Goal: Task Accomplishment & Management: Complete application form

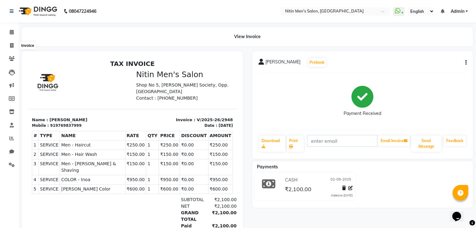
click at [7, 43] on span at bounding box center [11, 45] width 11 height 7
select select "7981"
select select "service"
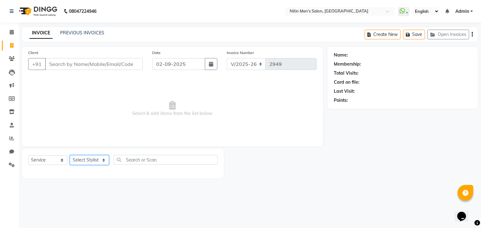
click at [86, 159] on select "Select Stylist [PERSON_NAME] DEEPA [PERSON_NAME] MEENAKSHI NITIN SIR [PERSON_NA…" at bounding box center [89, 161] width 39 height 10
click at [48, 163] on select "Select Service Product Membership Package Voucher Prepaid Gift Card" at bounding box center [47, 161] width 39 height 10
click at [112, 84] on span "Select & add items from the list below" at bounding box center [172, 109] width 288 height 63
click at [86, 157] on select "Select Stylist [PERSON_NAME] DEEPA [PERSON_NAME] MEENAKSHI NITIN SIR [PERSON_NA…" at bounding box center [89, 161] width 39 height 10
select select "75699"
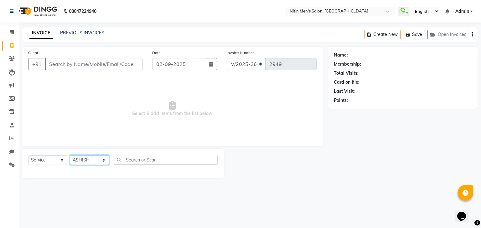
click at [70, 156] on select "Select Stylist [PERSON_NAME] DEEPA [PERSON_NAME] MEENAKSHI NITIN SIR [PERSON_NA…" at bounding box center [89, 161] width 39 height 10
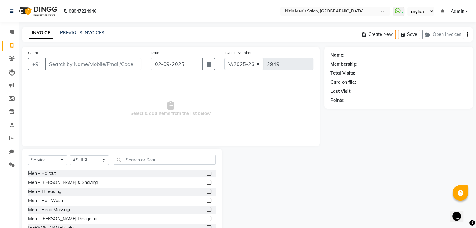
click at [207, 173] on label at bounding box center [209, 173] width 5 height 5
click at [207, 173] on input "checkbox" at bounding box center [209, 174] width 4 height 4
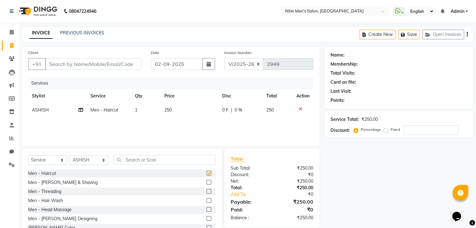
checkbox input "false"
click at [207, 210] on label at bounding box center [209, 209] width 5 height 5
click at [207, 210] on input "checkbox" at bounding box center [209, 210] width 4 height 4
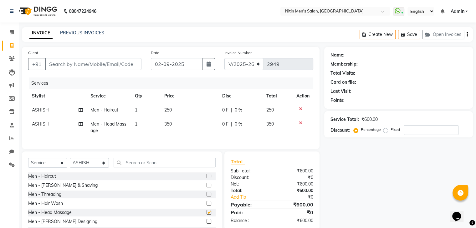
checkbox input "false"
click at [102, 66] on input "Client" at bounding box center [93, 64] width 96 height 12
type input "c"
type input "0"
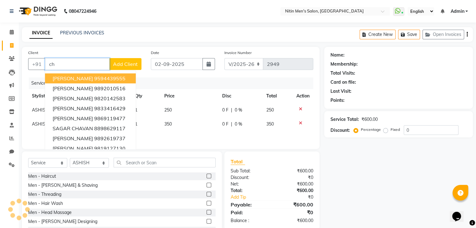
type input "c"
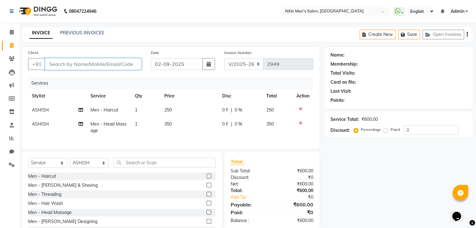
click at [102, 66] on input "Client" at bounding box center [93, 64] width 96 height 12
click at [102, 66] on input "aditi c" at bounding box center [77, 64] width 64 height 12
type input "a"
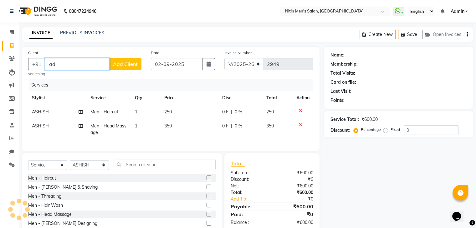
type input "a"
type input "aaditi"
click at [102, 66] on input "aaditi" at bounding box center [77, 64] width 64 height 12
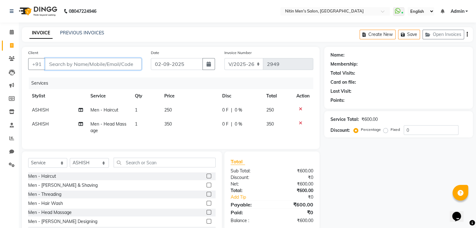
click at [107, 61] on input "Client" at bounding box center [93, 64] width 96 height 12
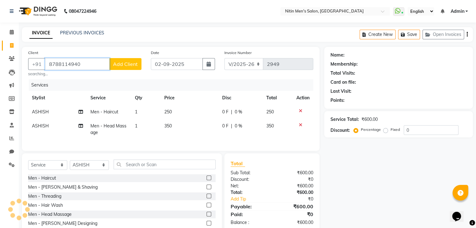
type input "8788114940"
click at [143, 129] on td "1" at bounding box center [145, 129] width 29 height 21
select select "75699"
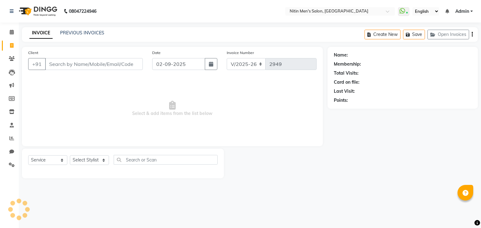
select select "7981"
select select "service"
click at [94, 67] on input "Client" at bounding box center [94, 64] width 98 height 12
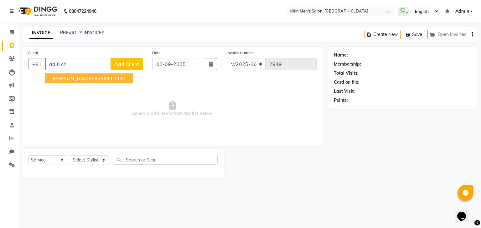
click at [95, 78] on ngb-highlight "8788114940" at bounding box center [109, 78] width 31 height 6
type input "8788114940"
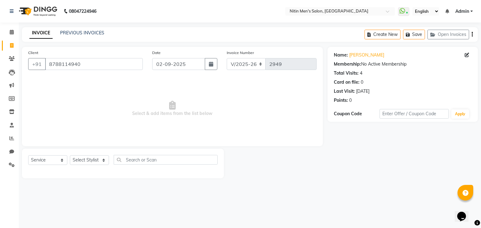
click at [78, 167] on div "Select Service Product Membership Package Voucher Prepaid Gift Card Select Styl…" at bounding box center [122, 162] width 189 height 15
click at [85, 161] on select "Select Stylist [PERSON_NAME] DEEPA [PERSON_NAME] MEENAKSHI NITIN SIR [PERSON_NA…" at bounding box center [89, 161] width 39 height 10
select select "75699"
click at [70, 156] on select "Select Stylist [PERSON_NAME] DEEPA [PERSON_NAME] MEENAKSHI NITIN SIR [PERSON_NA…" at bounding box center [89, 161] width 39 height 10
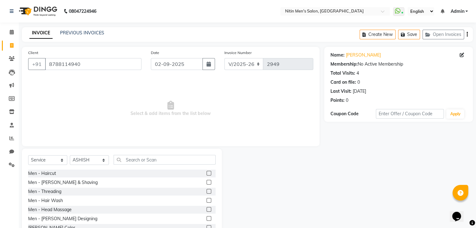
click at [207, 173] on label at bounding box center [209, 173] width 5 height 5
click at [207, 173] on input "checkbox" at bounding box center [209, 174] width 4 height 4
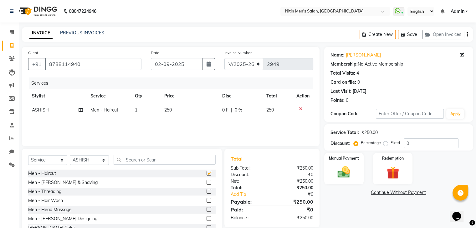
checkbox input "false"
click at [207, 211] on label at bounding box center [209, 209] width 5 height 5
click at [207, 211] on input "checkbox" at bounding box center [209, 210] width 4 height 4
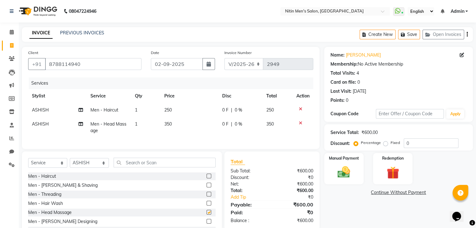
checkbox input "false"
click at [328, 178] on div "Manual Payment" at bounding box center [343, 169] width 41 height 32
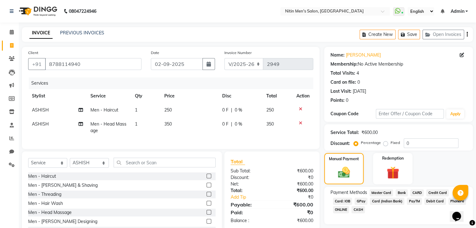
click at [355, 209] on span "CASH" at bounding box center [357, 210] width 13 height 7
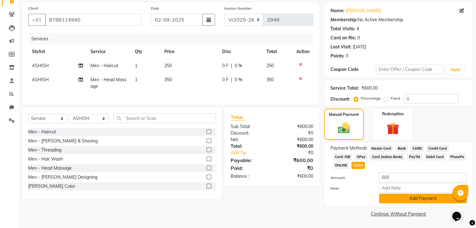
click at [403, 203] on button "Add Payment" at bounding box center [423, 199] width 88 height 10
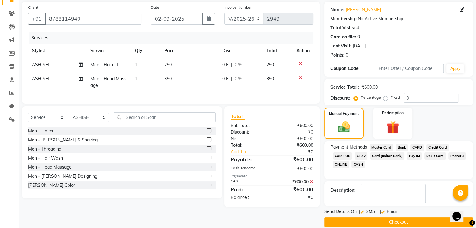
scroll to position [54, 0]
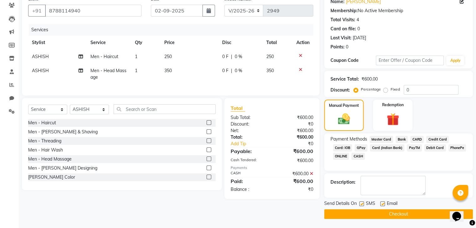
click at [392, 213] on button "Checkout" at bounding box center [398, 215] width 149 height 10
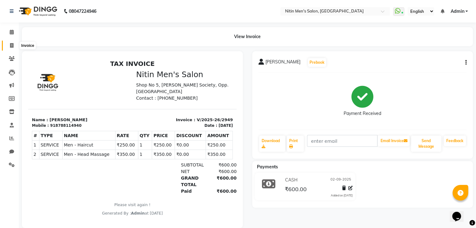
click at [11, 46] on icon at bounding box center [11, 45] width 3 height 5
select select "7981"
select select "service"
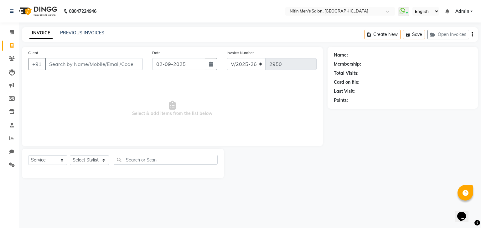
click at [65, 61] on input "Client" at bounding box center [94, 64] width 98 height 12
type input "9819004356"
click at [126, 68] on button "Add Client" at bounding box center [126, 64] width 32 height 12
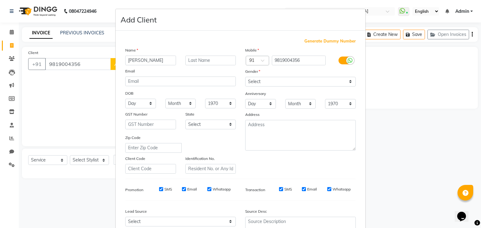
click at [202, 95] on div "DOB" at bounding box center [180, 94] width 120 height 10
click at [162, 60] on input "[PERSON_NAME]" at bounding box center [150, 61] width 51 height 10
type input "[PERSON_NAME]"
click at [265, 80] on select "Select [DEMOGRAPHIC_DATA] [DEMOGRAPHIC_DATA] Other Prefer Not To Say" at bounding box center [300, 82] width 110 height 10
select select "[DEMOGRAPHIC_DATA]"
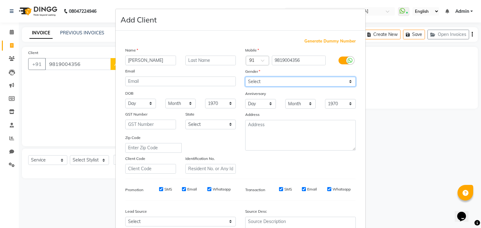
click at [245, 77] on select "Select [DEMOGRAPHIC_DATA] [DEMOGRAPHIC_DATA] Other Prefer Not To Say" at bounding box center [300, 82] width 110 height 10
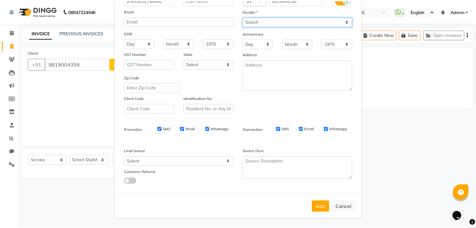
scroll to position [63, 0]
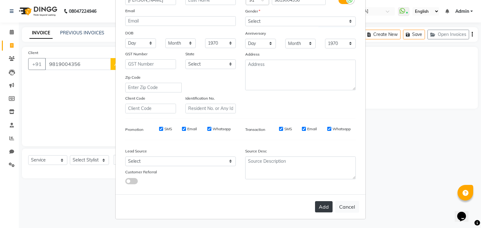
click at [324, 207] on button "Add" at bounding box center [324, 207] width 18 height 11
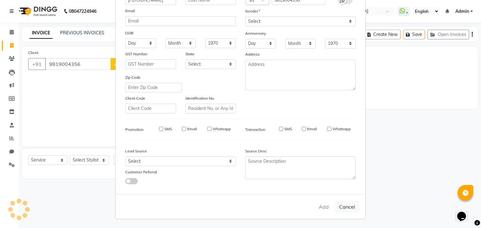
select select
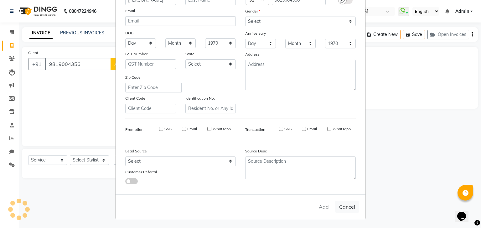
select select
checkbox input "false"
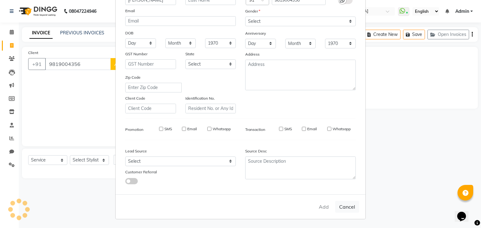
checkbox input "false"
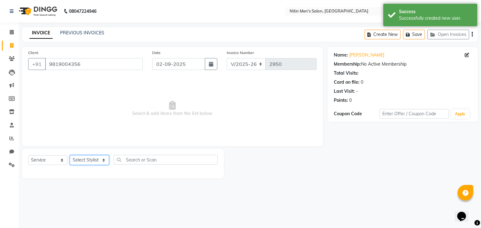
click at [86, 165] on select "Select Stylist [PERSON_NAME] DEEPA [PERSON_NAME] MEENAKSHI NITIN SIR [PERSON_NA…" at bounding box center [89, 161] width 39 height 10
select select "85157"
click at [70, 156] on select "Select Stylist [PERSON_NAME] DEEPA [PERSON_NAME] MEENAKSHI NITIN SIR [PERSON_NA…" at bounding box center [89, 161] width 39 height 10
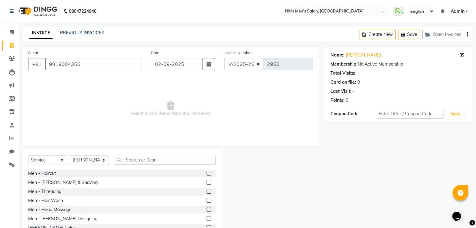
click at [207, 173] on label at bounding box center [209, 173] width 5 height 5
click at [207, 173] on input "checkbox" at bounding box center [209, 174] width 4 height 4
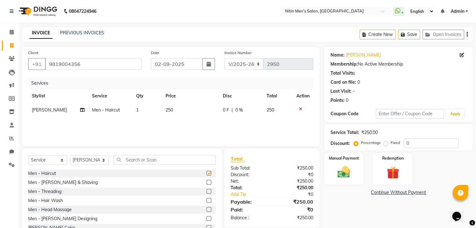
checkbox input "false"
click at [207, 181] on label at bounding box center [209, 182] width 5 height 5
click at [207, 181] on input "checkbox" at bounding box center [209, 183] width 4 height 4
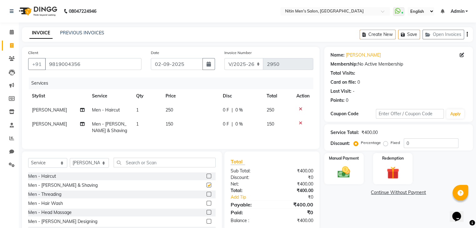
checkbox input "false"
click at [338, 169] on img at bounding box center [343, 172] width 21 height 15
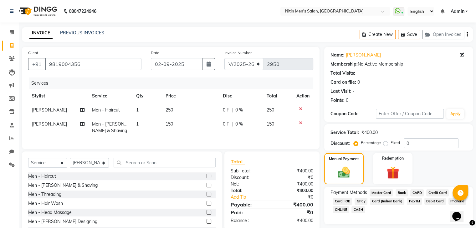
click at [357, 201] on span "GPay" at bounding box center [361, 201] width 13 height 7
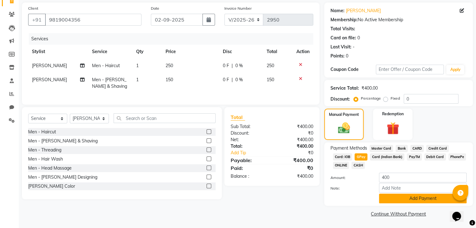
click at [396, 200] on button "Add Payment" at bounding box center [423, 199] width 88 height 10
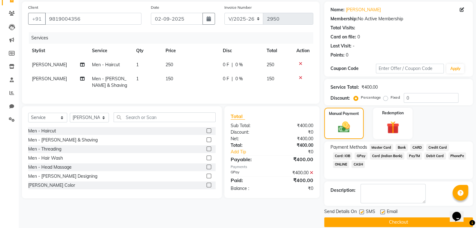
scroll to position [54, 0]
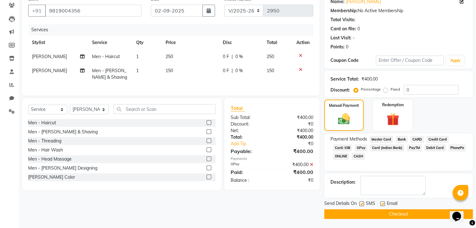
click at [378, 215] on button "Checkout" at bounding box center [398, 215] width 149 height 10
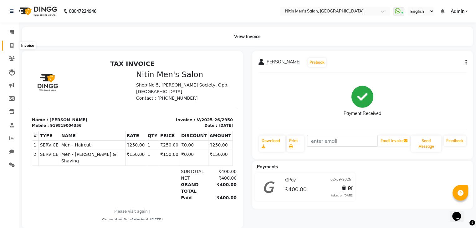
click at [13, 44] on icon at bounding box center [11, 45] width 3 height 5
select select "7981"
select select "service"
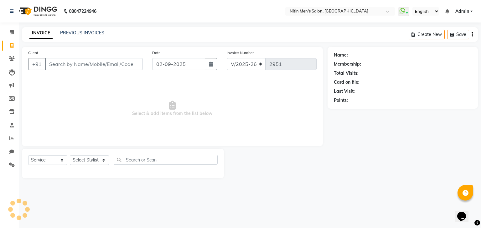
click at [64, 68] on input "Client" at bounding box center [94, 64] width 98 height 12
type input "m"
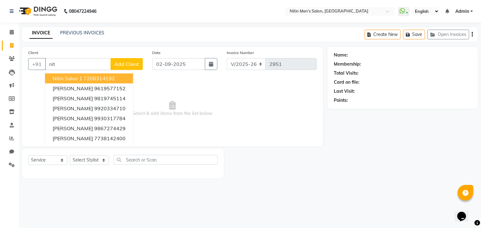
click at [62, 77] on span "Nitin Salon 1" at bounding box center [68, 78] width 30 height 6
type input "7208314192"
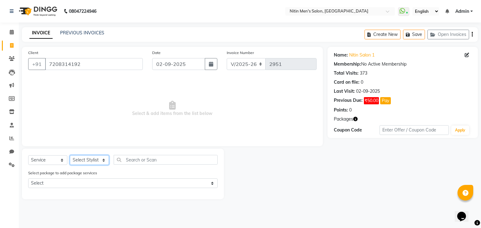
drag, startPoint x: 92, startPoint y: 159, endPoint x: 92, endPoint y: 134, distance: 25.3
click at [92, 134] on div "Client [PHONE_NUMBER] Date [DATE] Invoice Number V/2025 V/[PHONE_NUMBER] Select…" at bounding box center [172, 123] width 310 height 153
select select "82599"
click at [70, 156] on select "Select Stylist [PERSON_NAME] DEEPA [PERSON_NAME] MEENAKSHI NITIN SIR [PERSON_NA…" at bounding box center [89, 161] width 39 height 10
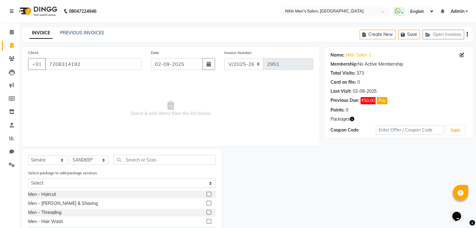
click at [207, 202] on label at bounding box center [209, 203] width 5 height 5
click at [207, 202] on input "checkbox" at bounding box center [209, 204] width 4 height 4
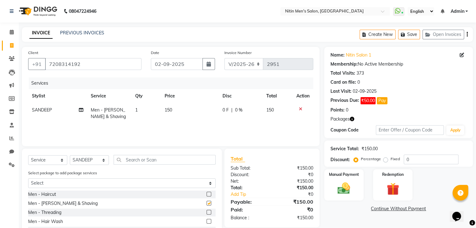
checkbox input "false"
click at [355, 181] on div "Manual Payment" at bounding box center [343, 185] width 41 height 32
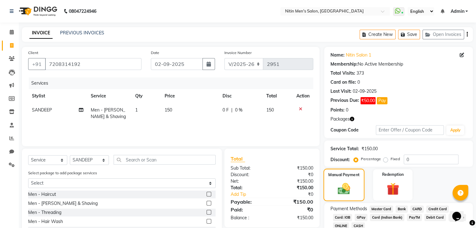
scroll to position [44, 0]
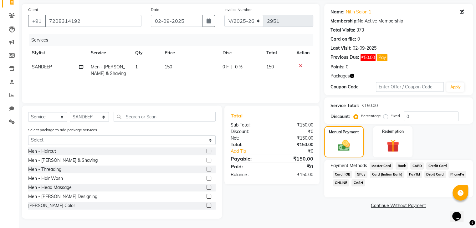
click at [361, 172] on span "GPay" at bounding box center [361, 174] width 13 height 7
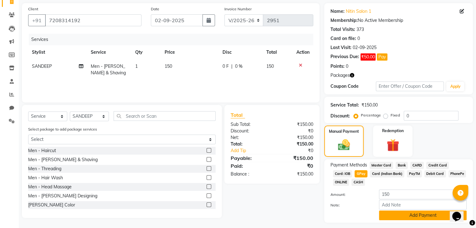
click at [386, 216] on button "Add Payment" at bounding box center [423, 216] width 88 height 10
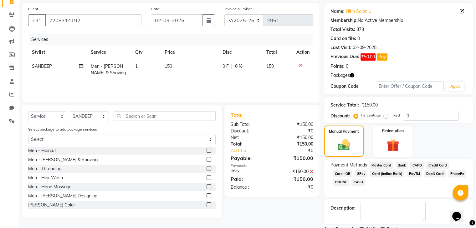
scroll to position [70, 0]
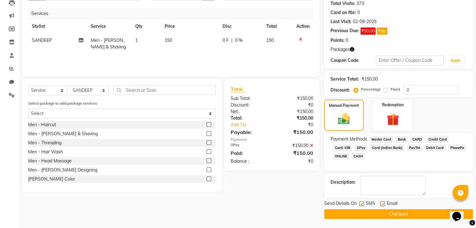
drag, startPoint x: 364, startPoint y: 205, endPoint x: 362, endPoint y: 202, distance: 3.3
click at [362, 202] on div "SMS" at bounding box center [369, 205] width 21 height 8
click at [362, 202] on label at bounding box center [361, 204] width 5 height 5
click at [362, 202] on input "checkbox" at bounding box center [361, 204] width 4 height 4
checkbox input "false"
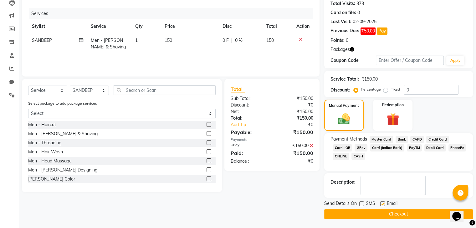
click at [382, 203] on label at bounding box center [382, 204] width 5 height 5
click at [382, 203] on input "checkbox" at bounding box center [382, 204] width 4 height 4
checkbox input "false"
click at [372, 218] on button "Checkout" at bounding box center [398, 215] width 149 height 10
